Goal: Transaction & Acquisition: Purchase product/service

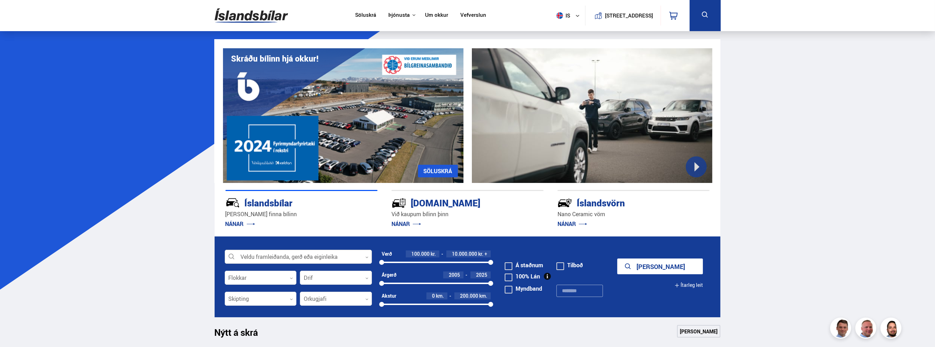
click at [321, 250] on div at bounding box center [298, 257] width 147 height 14
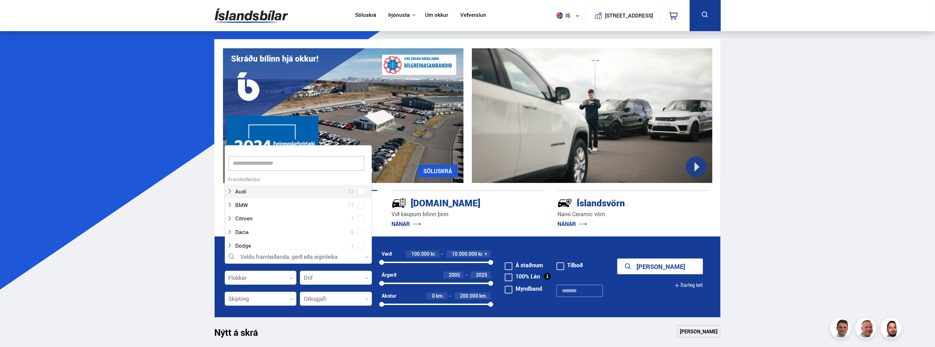
scroll to position [104, 145]
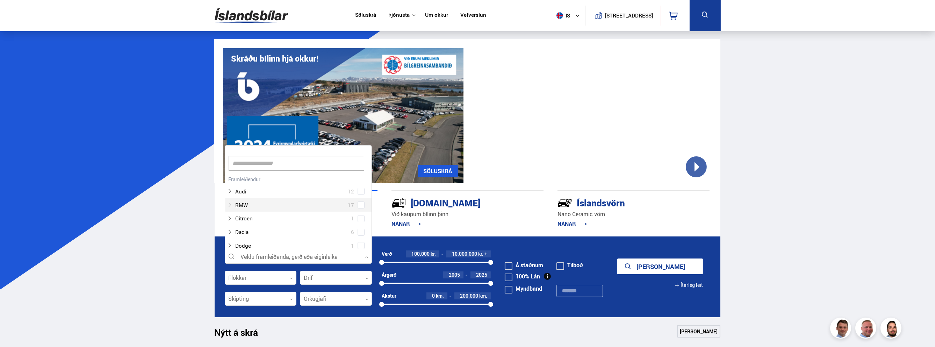
click at [244, 204] on div at bounding box center [291, 205] width 129 height 10
click at [657, 266] on button "Sýna 17 bíla" at bounding box center [660, 266] width 86 height 16
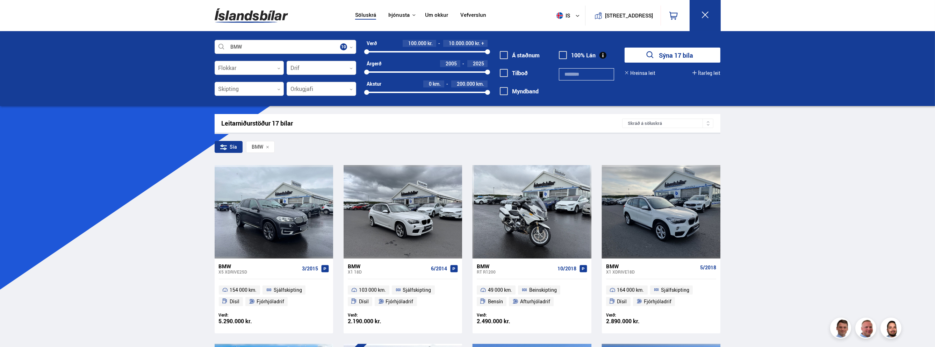
click at [627, 73] on icon at bounding box center [626, 73] width 4 height 4
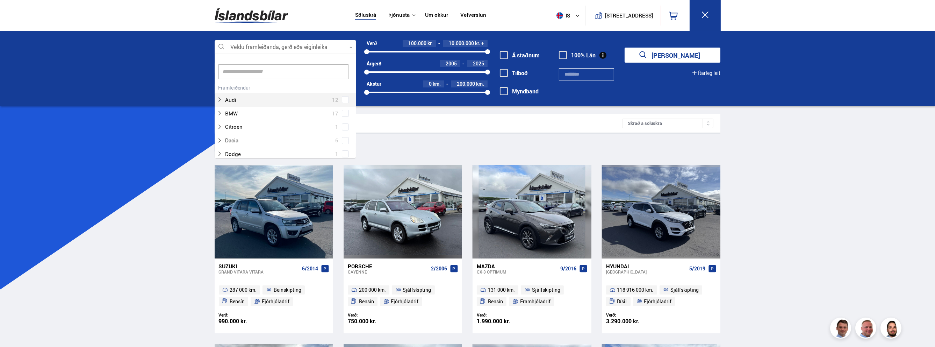
click at [284, 47] on div at bounding box center [286, 47] width 142 height 14
